Goal: Information Seeking & Learning: Learn about a topic

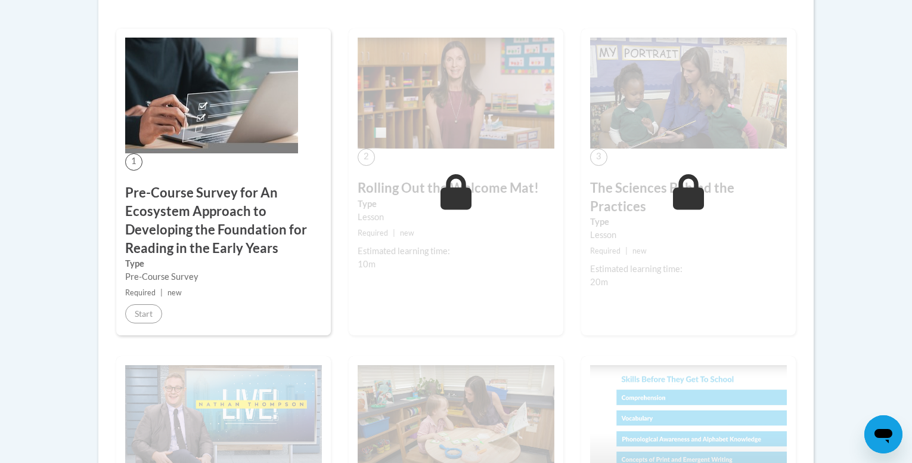
scroll to position [370, 0]
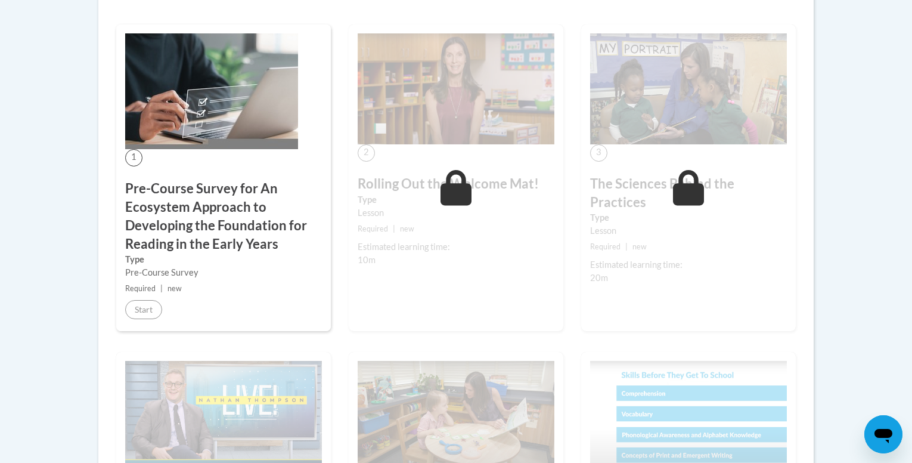
click at [42, 262] on body "This site uses cookies to help improve your learning experience. By continuing …" at bounding box center [456, 468] width 912 height 1676
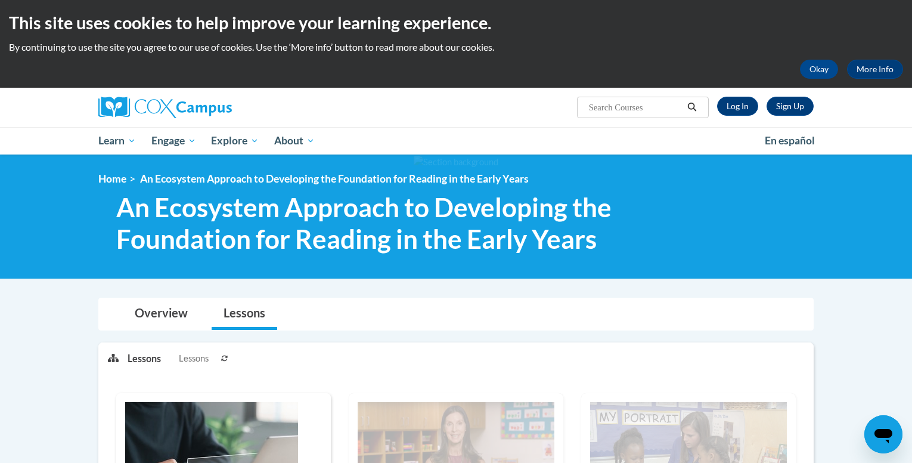
scroll to position [0, 0]
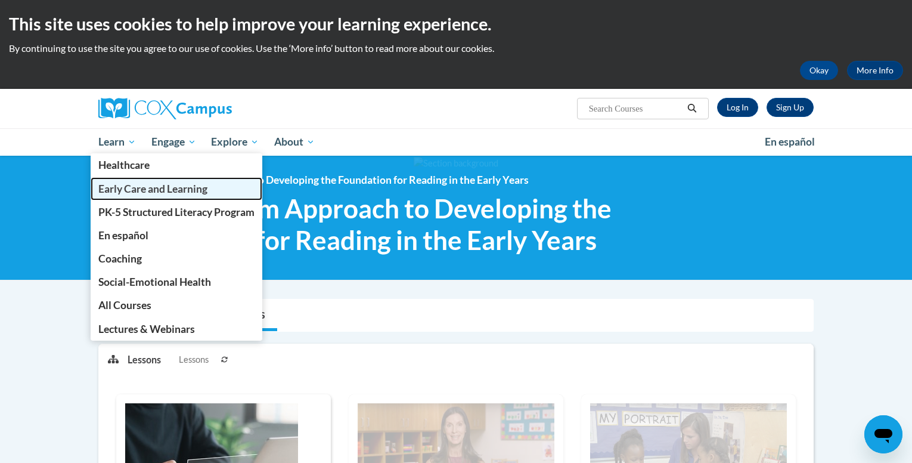
click at [138, 187] on span "Early Care and Learning" at bounding box center [152, 188] width 109 height 13
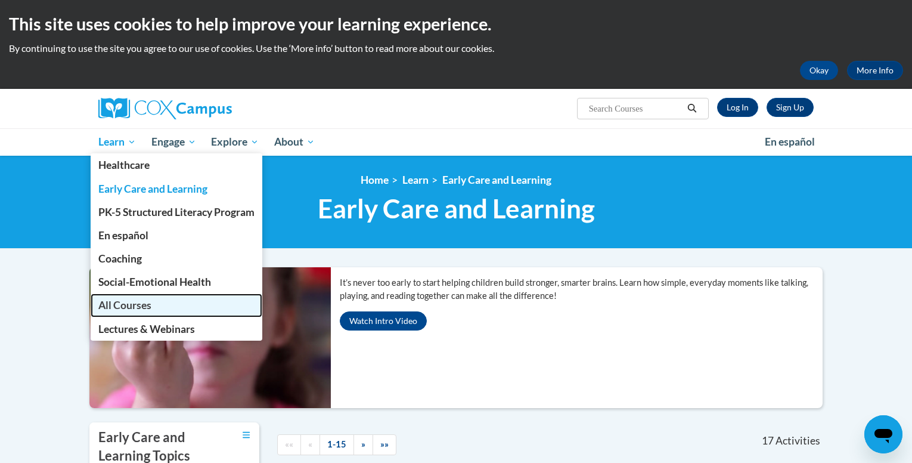
click at [144, 315] on link "All Courses" at bounding box center [177, 304] width 172 height 23
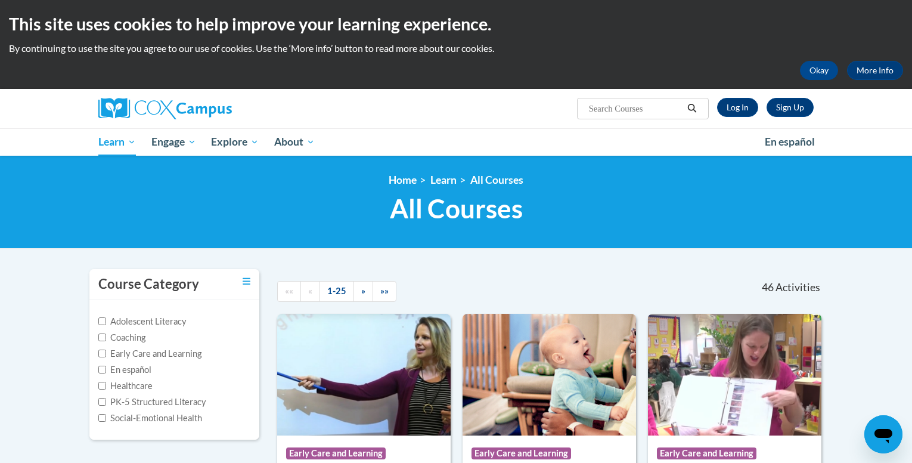
click at [466, 273] on div "«« « 1-25 » »»" at bounding box center [385, 291] width 235 height 45
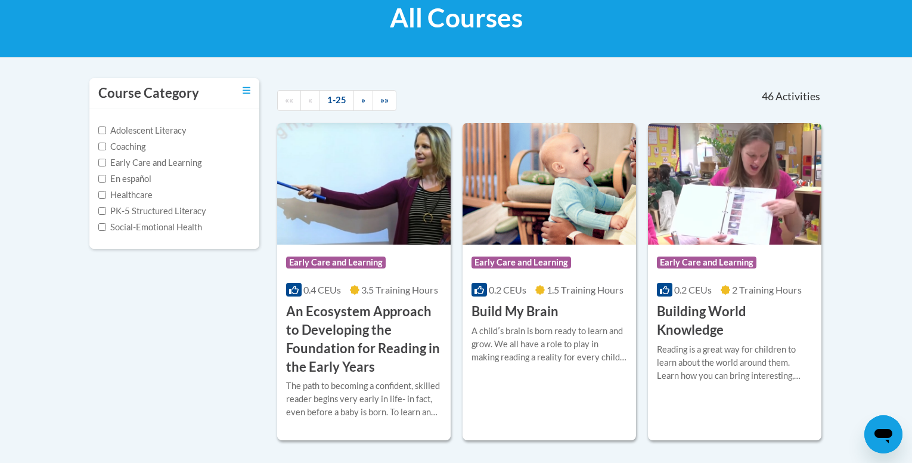
scroll to position [167, 0]
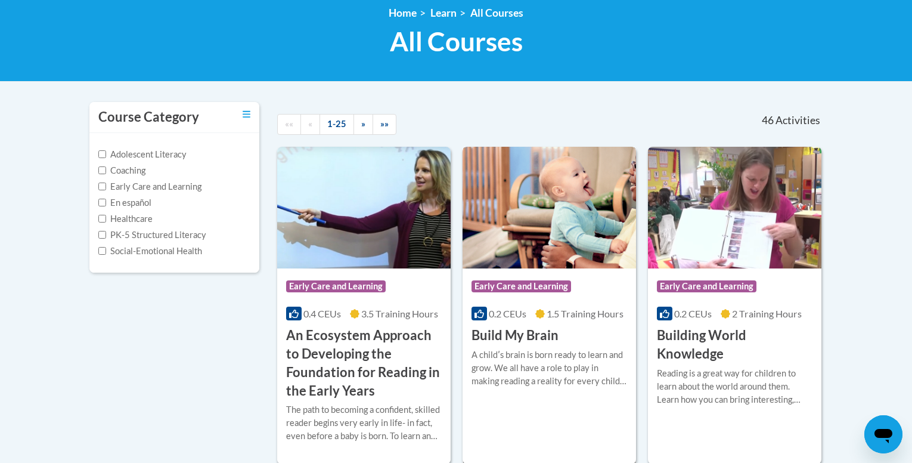
click at [533, 282] on span "Early Care and Learning" at bounding box center [522, 286] width 100 height 12
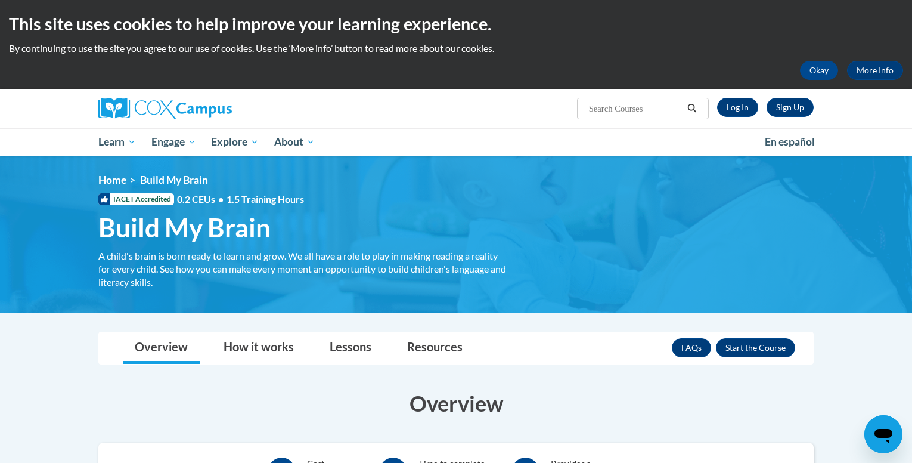
click at [739, 112] on link "Log In" at bounding box center [737, 107] width 41 height 19
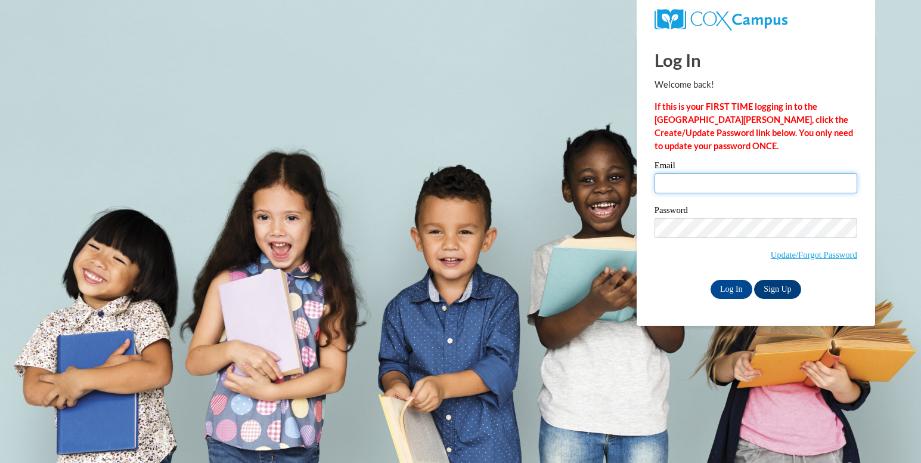
click at [679, 191] on input "Email" at bounding box center [756, 183] width 203 height 20
type input "[EMAIL_ADDRESS][DOMAIN_NAME]"
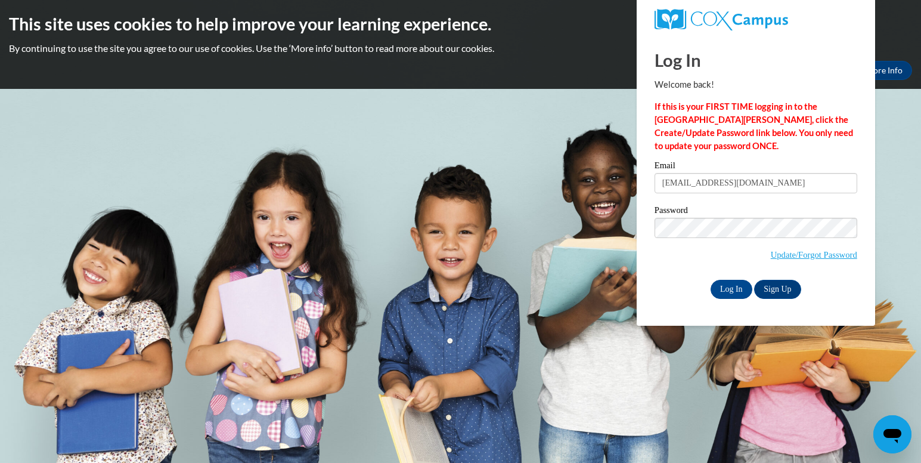
click at [663, 259] on span "Update/Forgot Password" at bounding box center [756, 242] width 203 height 49
click at [735, 292] on input "Log In" at bounding box center [732, 289] width 42 height 19
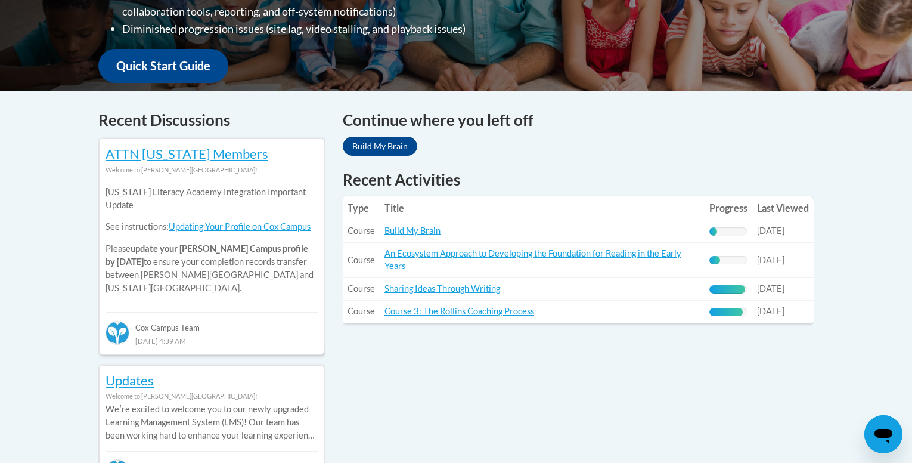
scroll to position [462, 0]
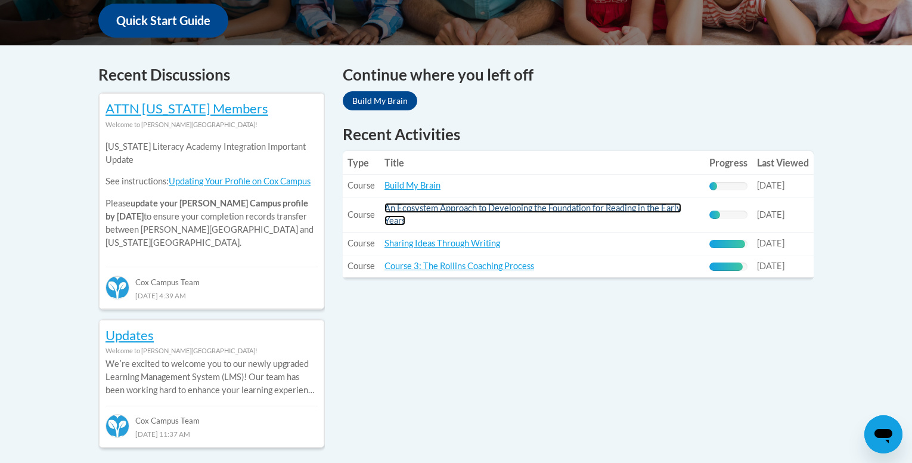
click at [528, 212] on link "An Ecosystem Approach to Developing the Foundation for Reading in the Early Yea…" at bounding box center [533, 214] width 297 height 23
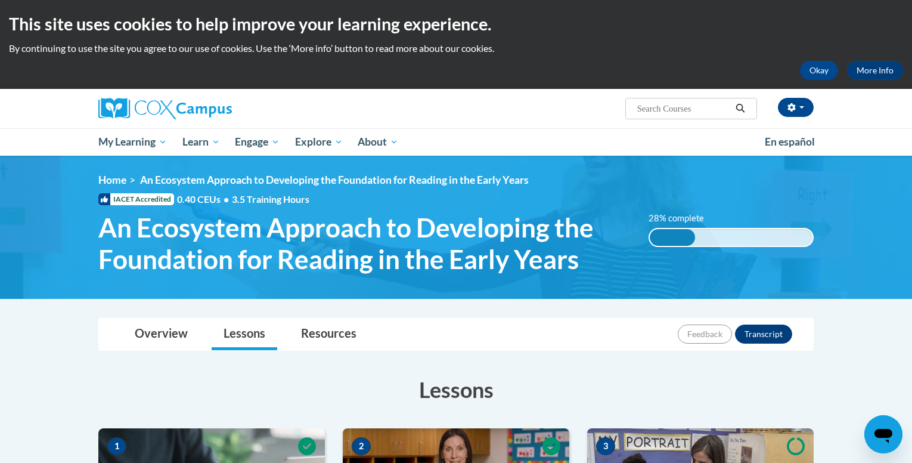
click at [707, 388] on h3 "Lessons" at bounding box center [456, 389] width 716 height 30
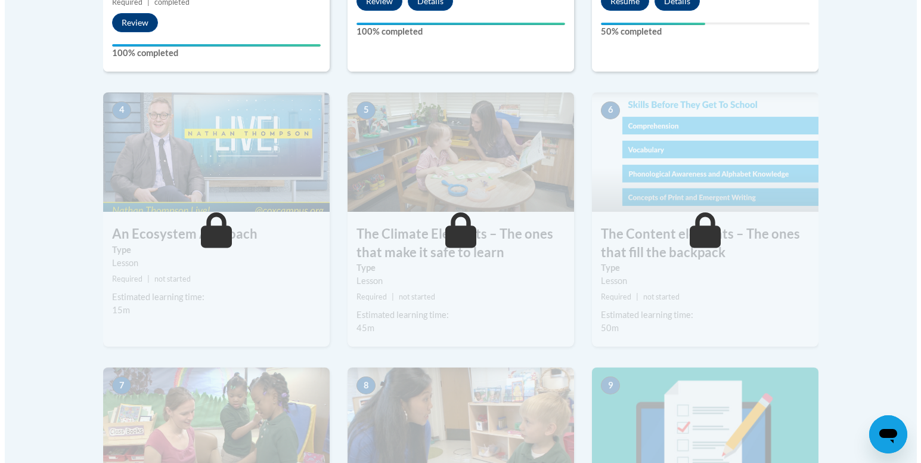
scroll to position [453, 0]
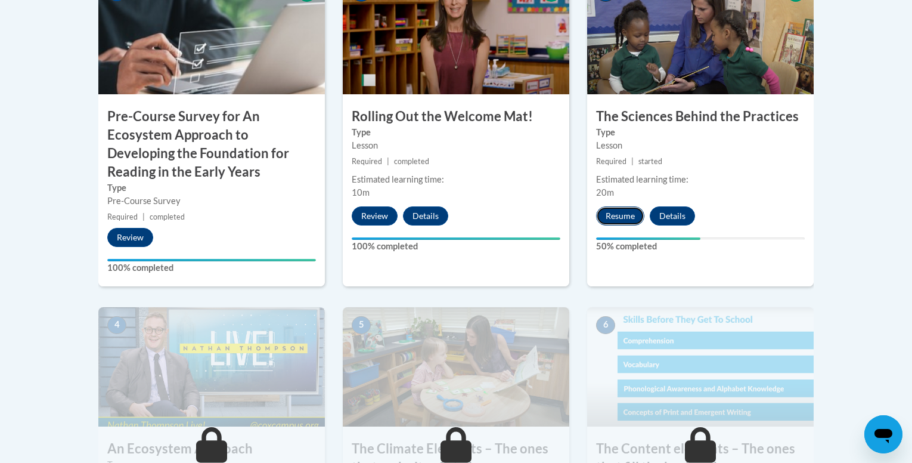
click at [623, 214] on button "Resume" at bounding box center [620, 215] width 48 height 19
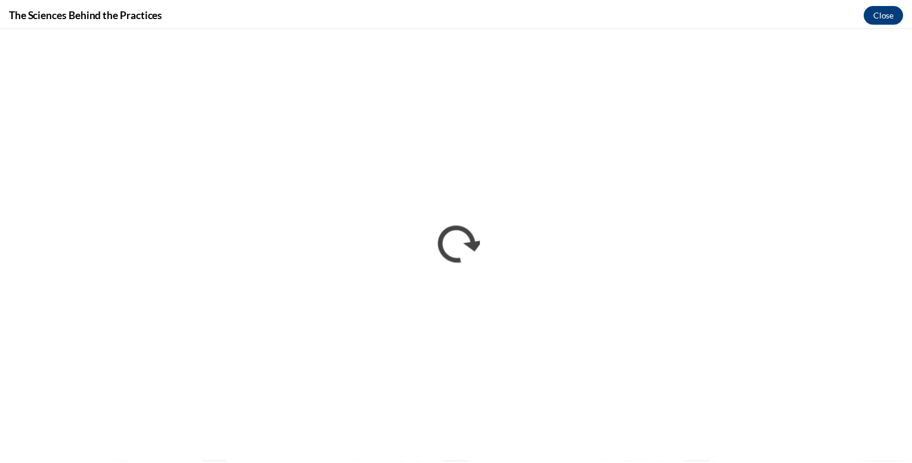
scroll to position [0, 0]
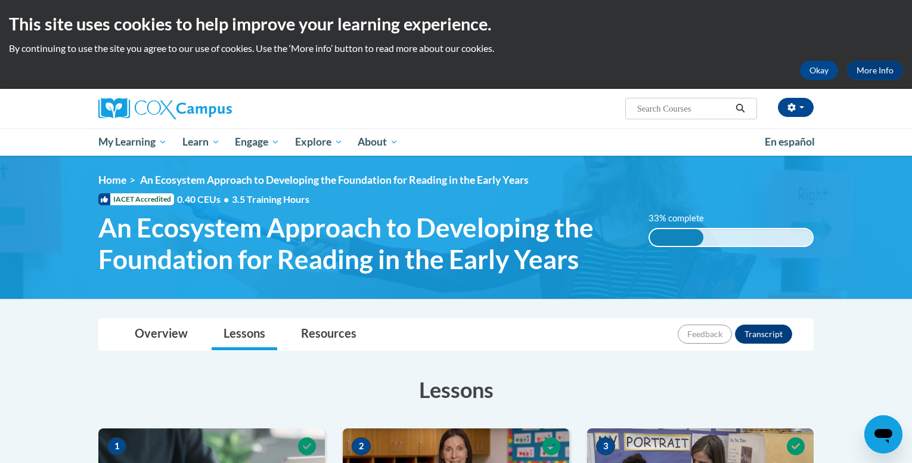
click at [733, 377] on h3 "Lessons" at bounding box center [456, 389] width 716 height 30
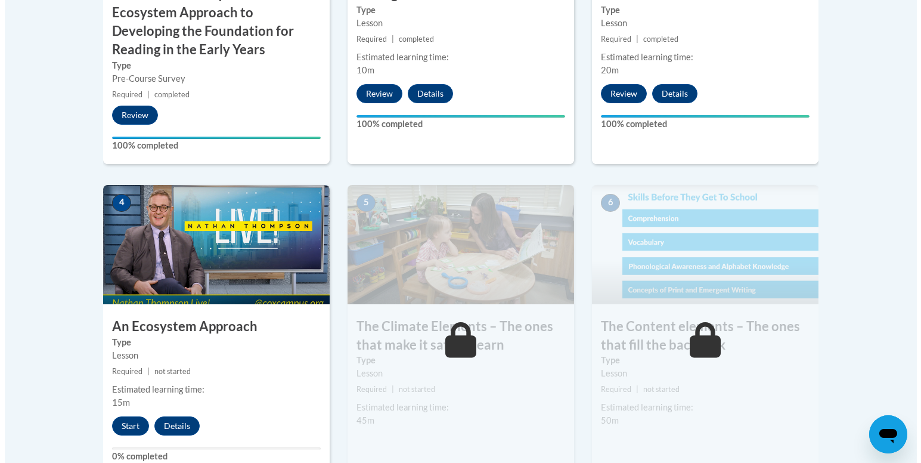
scroll to position [716, 0]
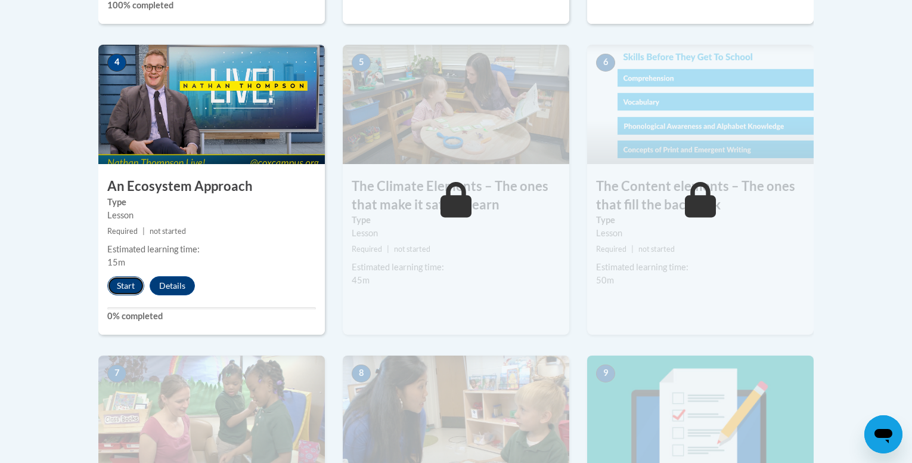
click at [126, 280] on button "Start" at bounding box center [125, 285] width 37 height 19
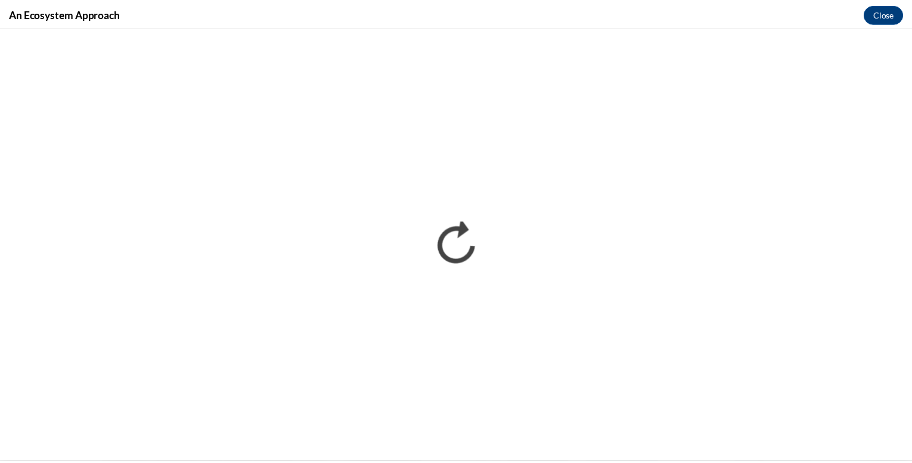
scroll to position [0, 0]
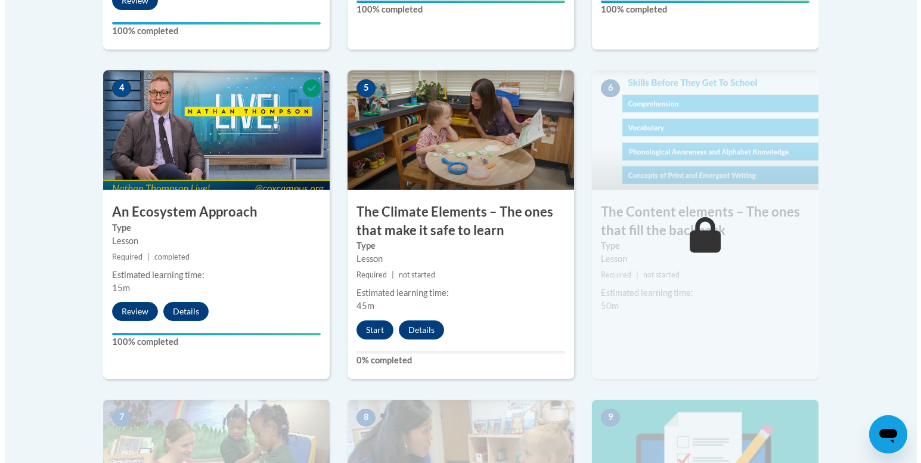
scroll to position [692, 0]
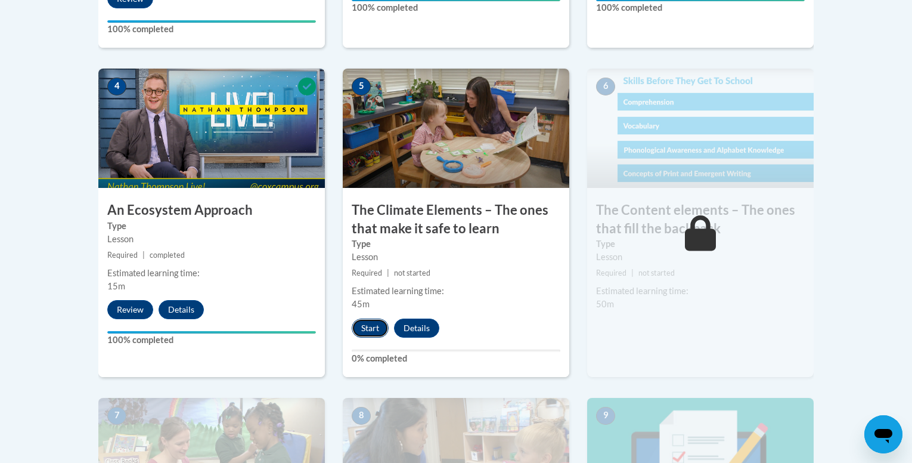
click at [366, 325] on button "Start" at bounding box center [370, 327] width 37 height 19
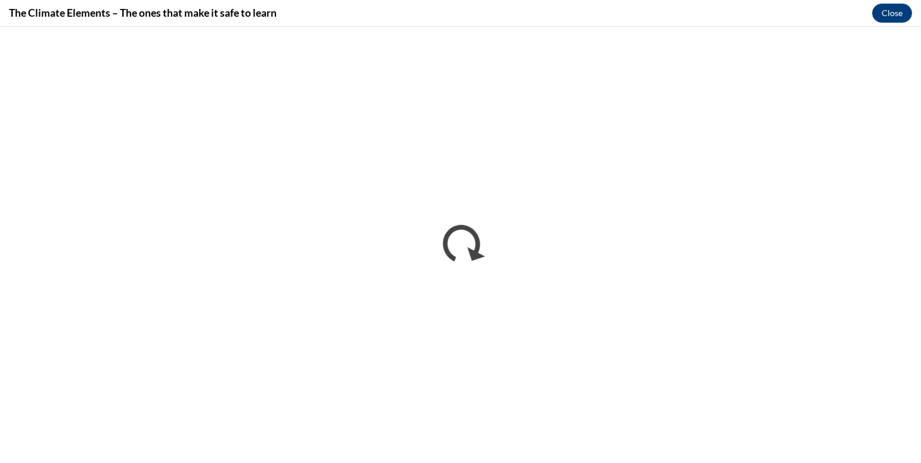
scroll to position [0, 0]
